Goal: Register for event/course

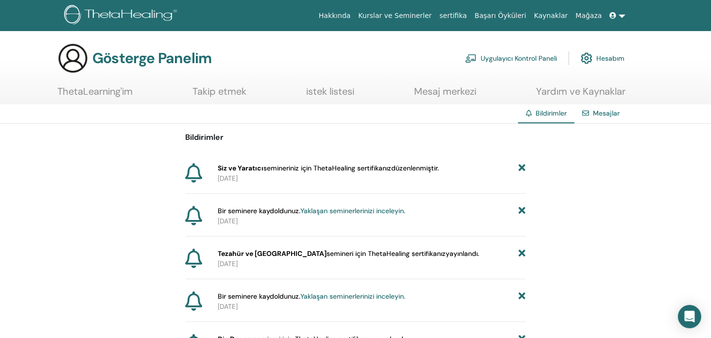
click at [338, 208] on font "Yaklaşan seminerlerinizi inceleyin." at bounding box center [353, 211] width 105 height 9
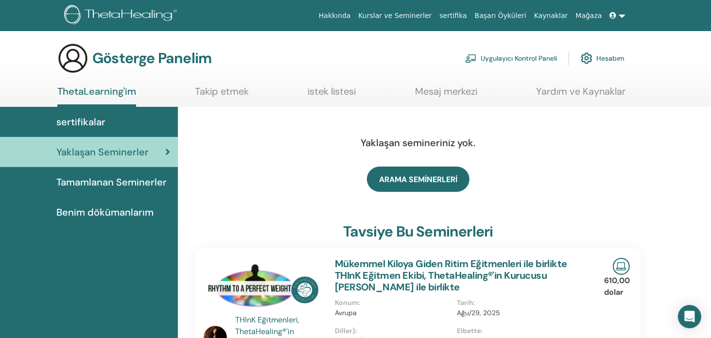
click at [619, 15] on span at bounding box center [614, 16] width 9 height 8
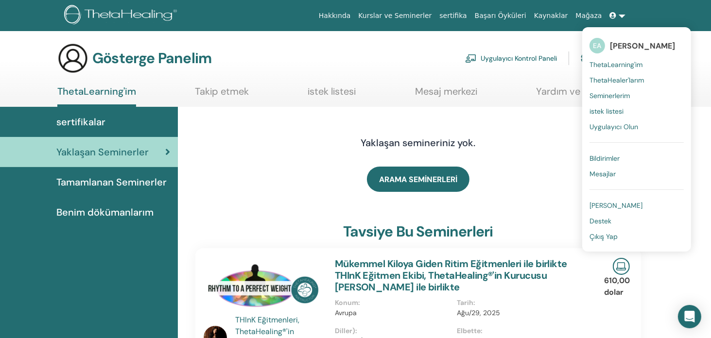
click at [545, 132] on div "Yaklaşan semineriniz yok." at bounding box center [418, 143] width 306 height 49
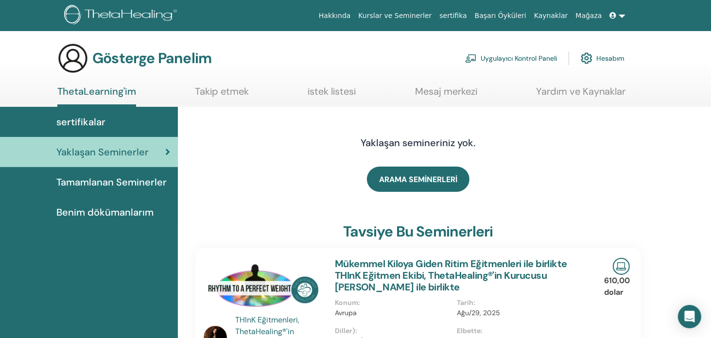
click at [533, 58] on font "Uygulayıcı Kontrol Paneli" at bounding box center [519, 58] width 76 height 9
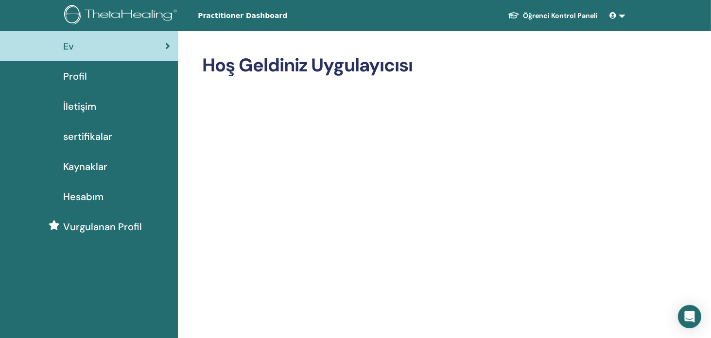
click at [585, 15] on link "Öğrenci Kontrol Paneli" at bounding box center [553, 16] width 106 height 18
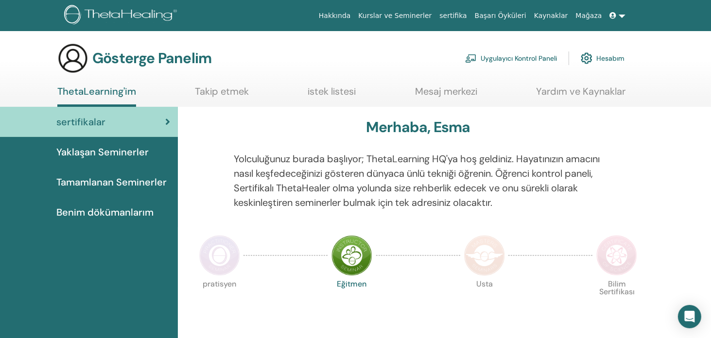
click at [79, 150] on font "Yaklaşan Seminerler" at bounding box center [102, 152] width 92 height 13
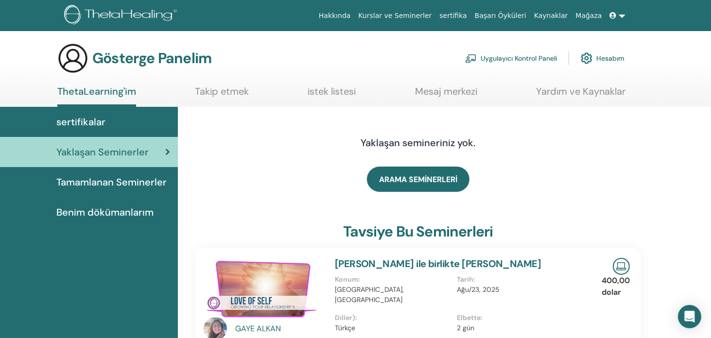
click at [618, 13] on span at bounding box center [614, 16] width 9 height 8
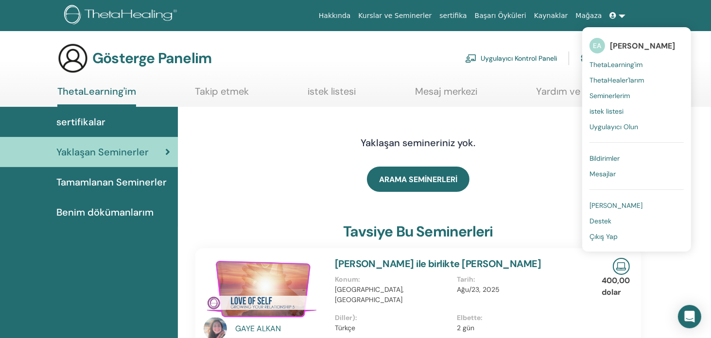
click at [617, 64] on font "ThetaLearning'im" at bounding box center [616, 64] width 53 height 9
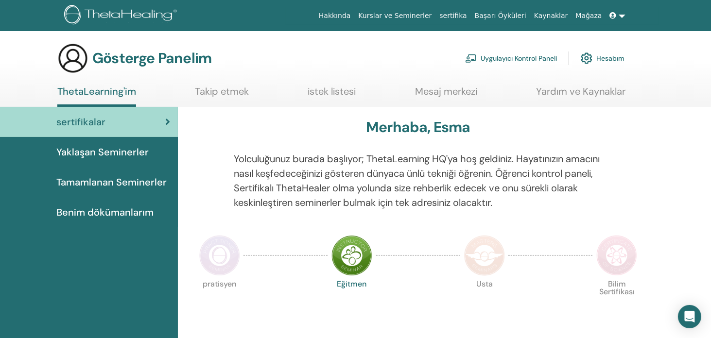
click at [603, 56] on font "Hesabım" at bounding box center [611, 58] width 28 height 9
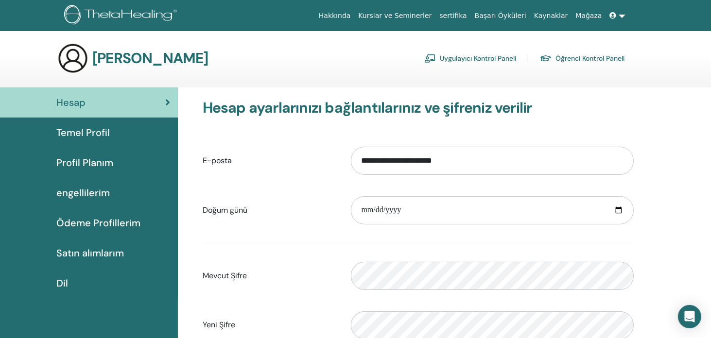
click at [96, 129] on font "Temel Profil" at bounding box center [82, 132] width 53 height 13
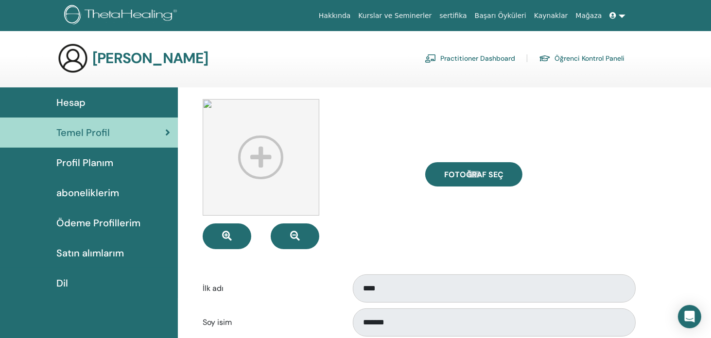
click at [94, 161] on span "Profil Planım" at bounding box center [84, 163] width 57 height 15
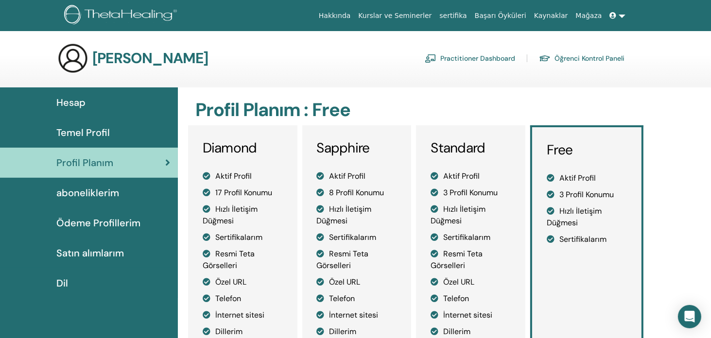
click at [93, 194] on span "aboneliklerim" at bounding box center [87, 193] width 63 height 15
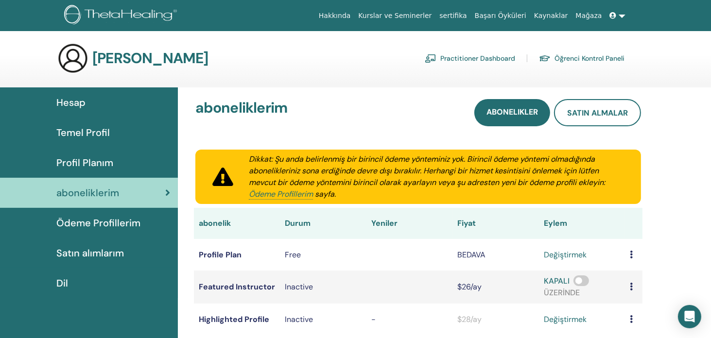
click at [88, 220] on span "Ödeme Profillerim" at bounding box center [98, 223] width 84 height 15
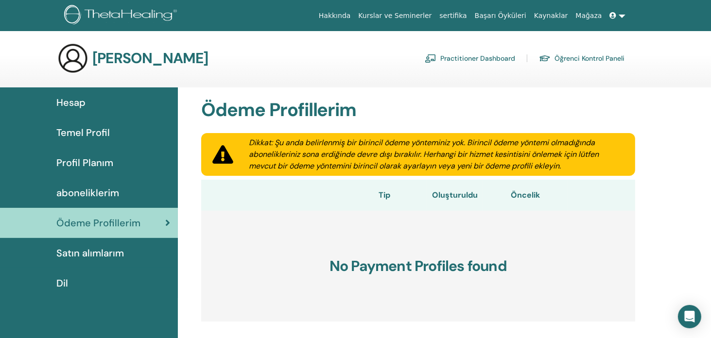
click at [615, 10] on link at bounding box center [617, 16] width 23 height 18
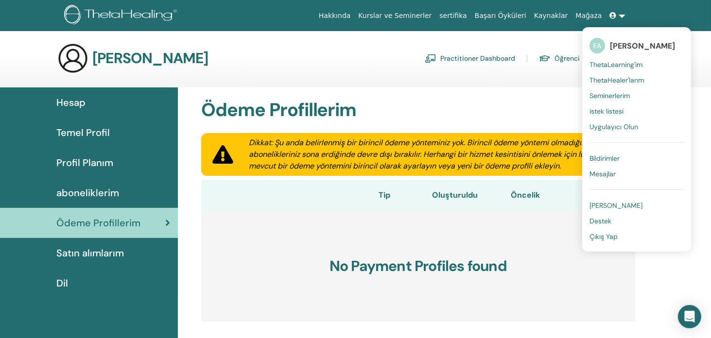
click at [607, 80] on span "ThetaHealer'larım" at bounding box center [617, 80] width 54 height 9
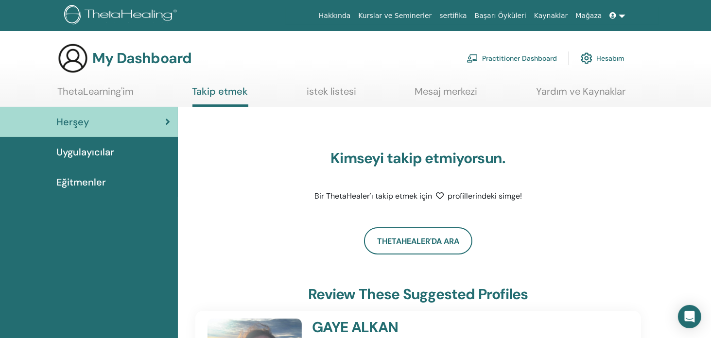
click at [590, 14] on link "Mağaza" at bounding box center [589, 16] width 34 height 18
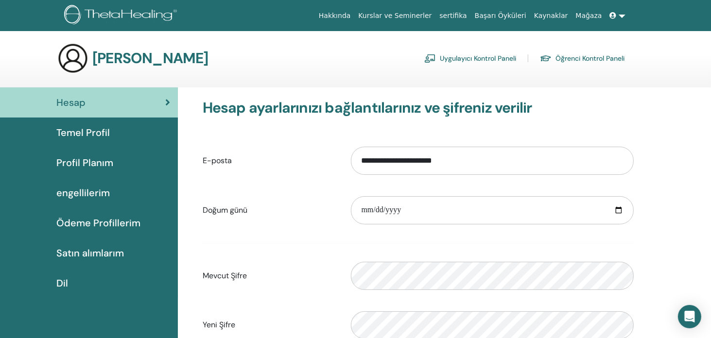
click at [576, 57] on font "Öğrenci Kontrol Paneli" at bounding box center [590, 58] width 69 height 9
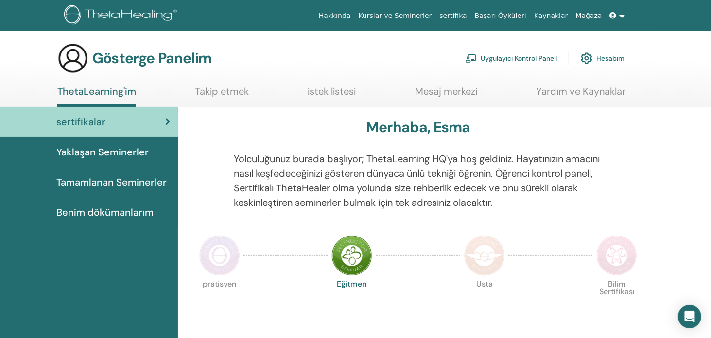
click at [609, 59] on font "Hesabım" at bounding box center [611, 58] width 28 height 9
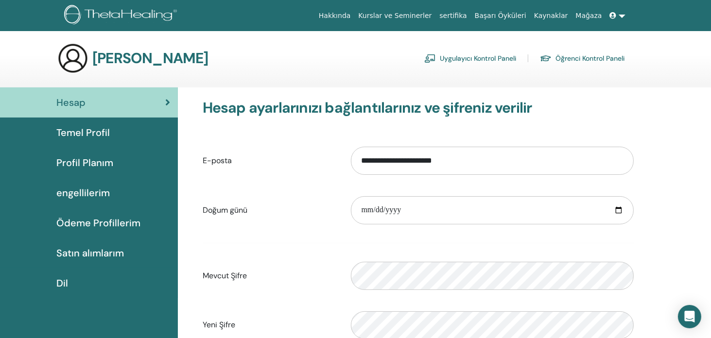
click at [90, 125] on span "Temel Profil" at bounding box center [82, 132] width 53 height 15
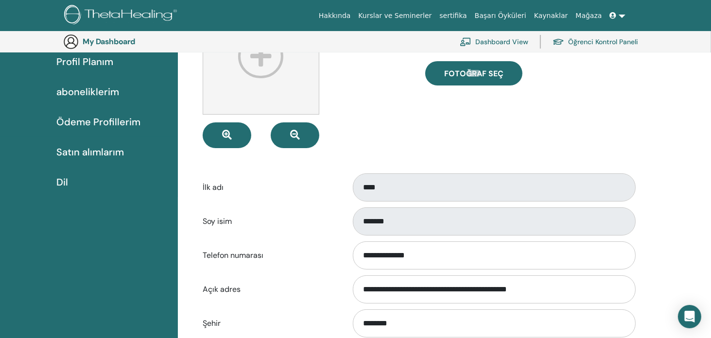
scroll to position [167, 0]
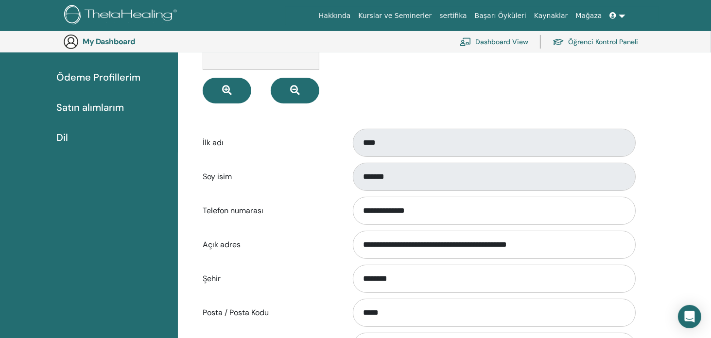
click at [240, 181] on label "Soy isim" at bounding box center [269, 177] width 149 height 18
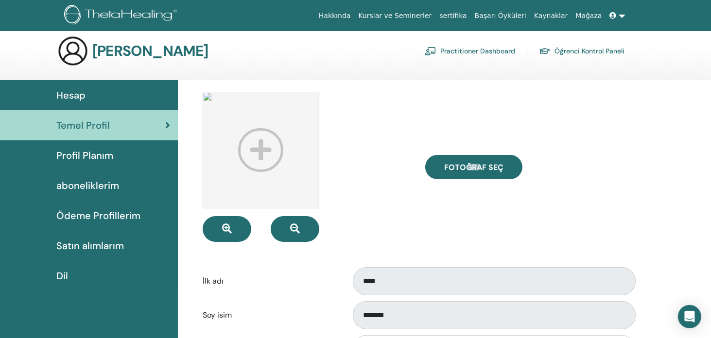
scroll to position [0, 0]
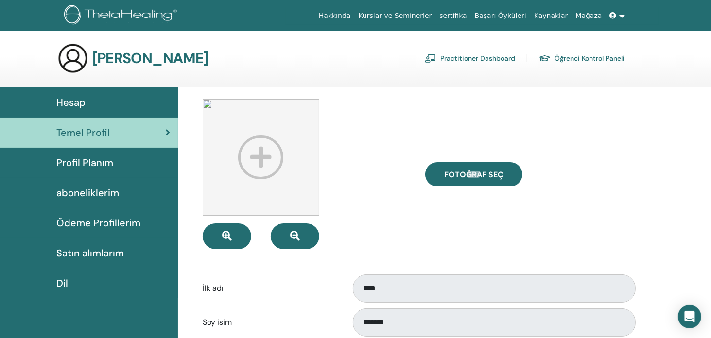
click at [91, 161] on span "Profil Planım" at bounding box center [84, 163] width 57 height 15
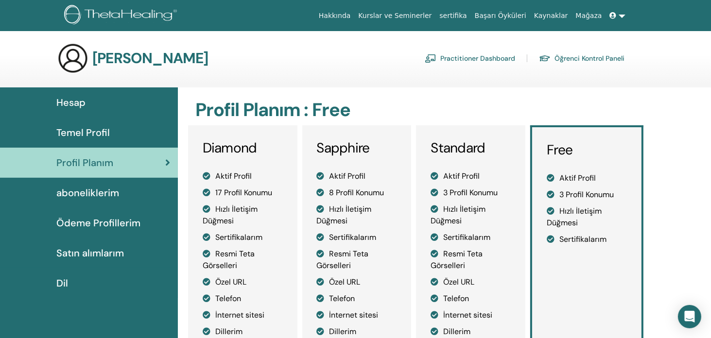
click at [86, 105] on div "Hesap" at bounding box center [89, 102] width 162 height 15
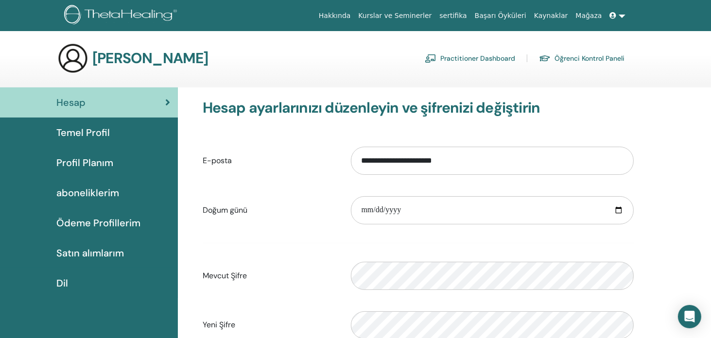
click at [101, 255] on span "Satın alımlarım" at bounding box center [90, 253] width 68 height 15
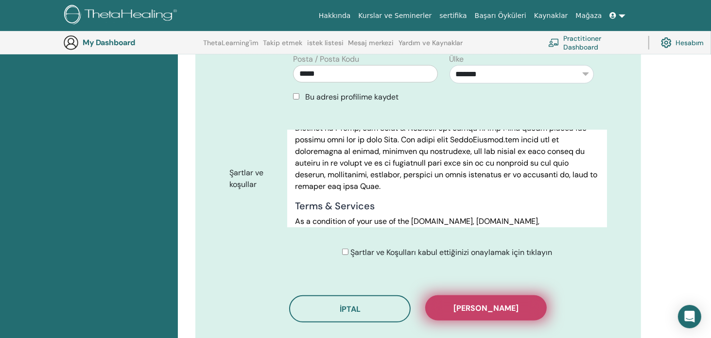
scroll to position [510, 0]
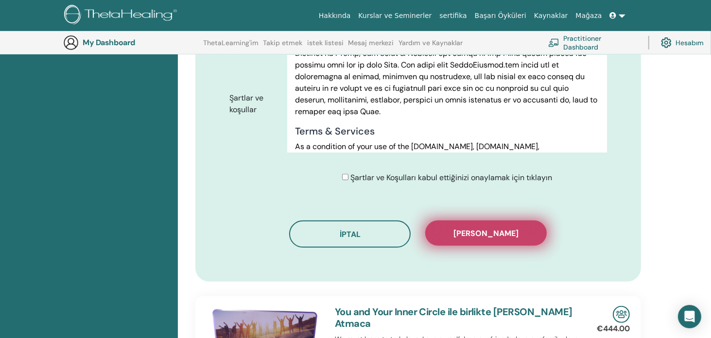
click at [478, 229] on span "[PERSON_NAME]" at bounding box center [486, 234] width 65 height 10
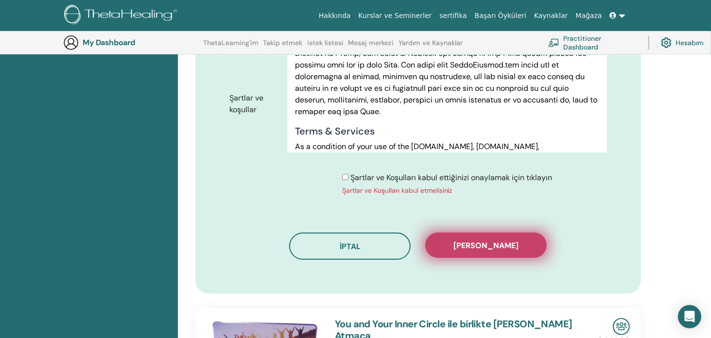
click at [496, 241] on span "[PERSON_NAME]" at bounding box center [486, 246] width 65 height 10
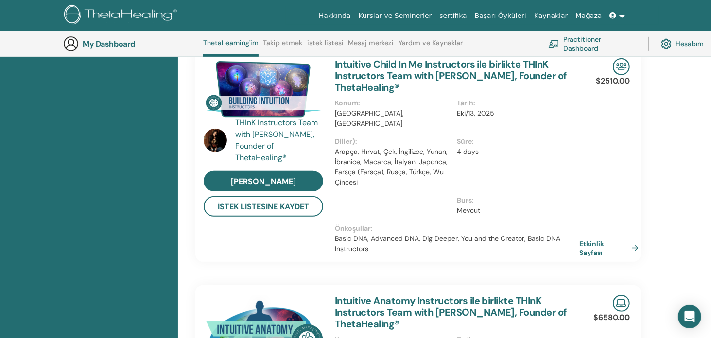
scroll to position [414, 0]
